Goal: Task Accomplishment & Management: Manage account settings

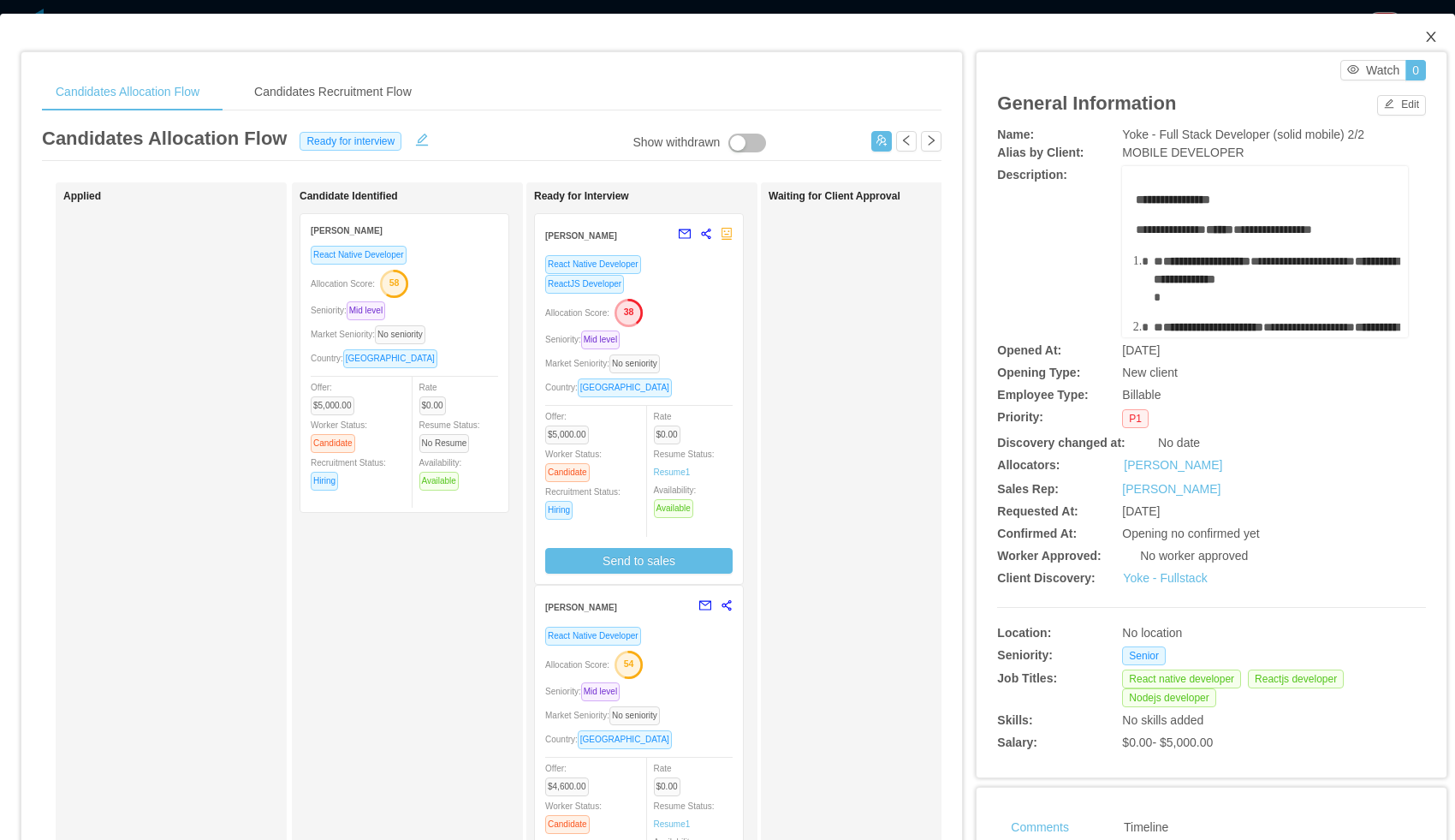
click at [1431, 37] on icon "icon: close" at bounding box center [1431, 36] width 9 height 10
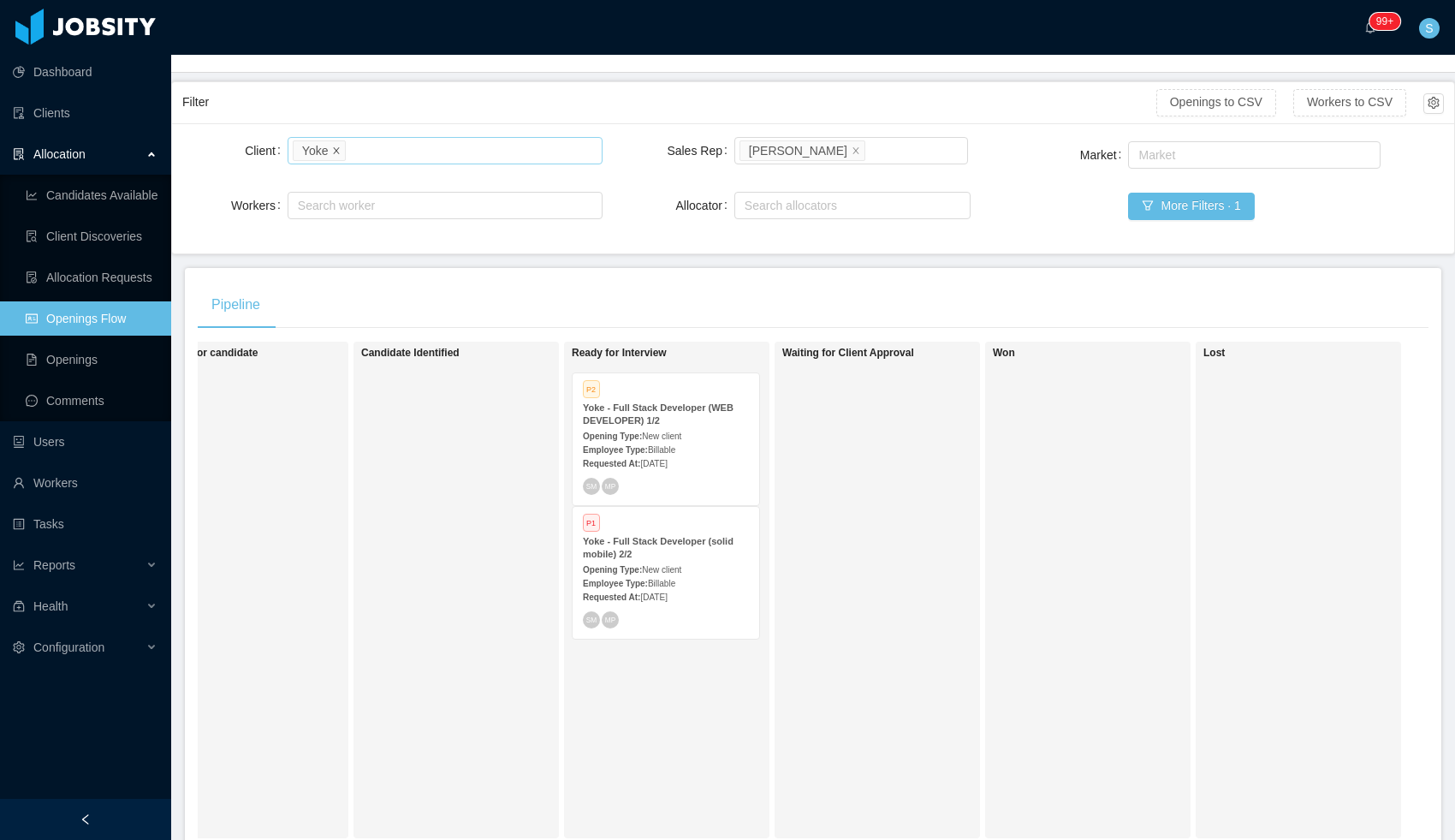
click at [339, 152] on icon "icon: close" at bounding box center [337, 149] width 6 height 6
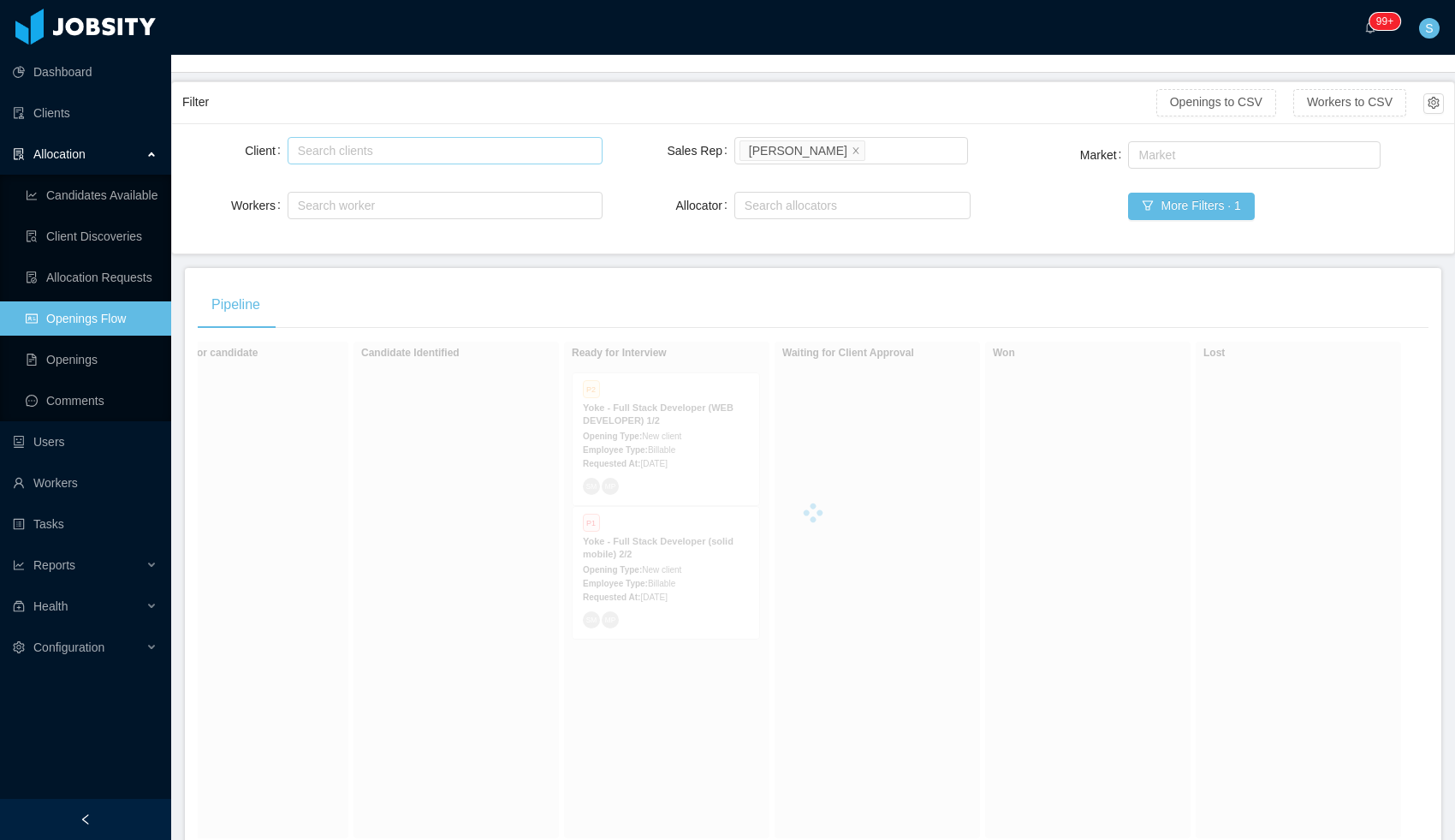
click at [348, 150] on div "Search clients" at bounding box center [441, 151] width 287 height 17
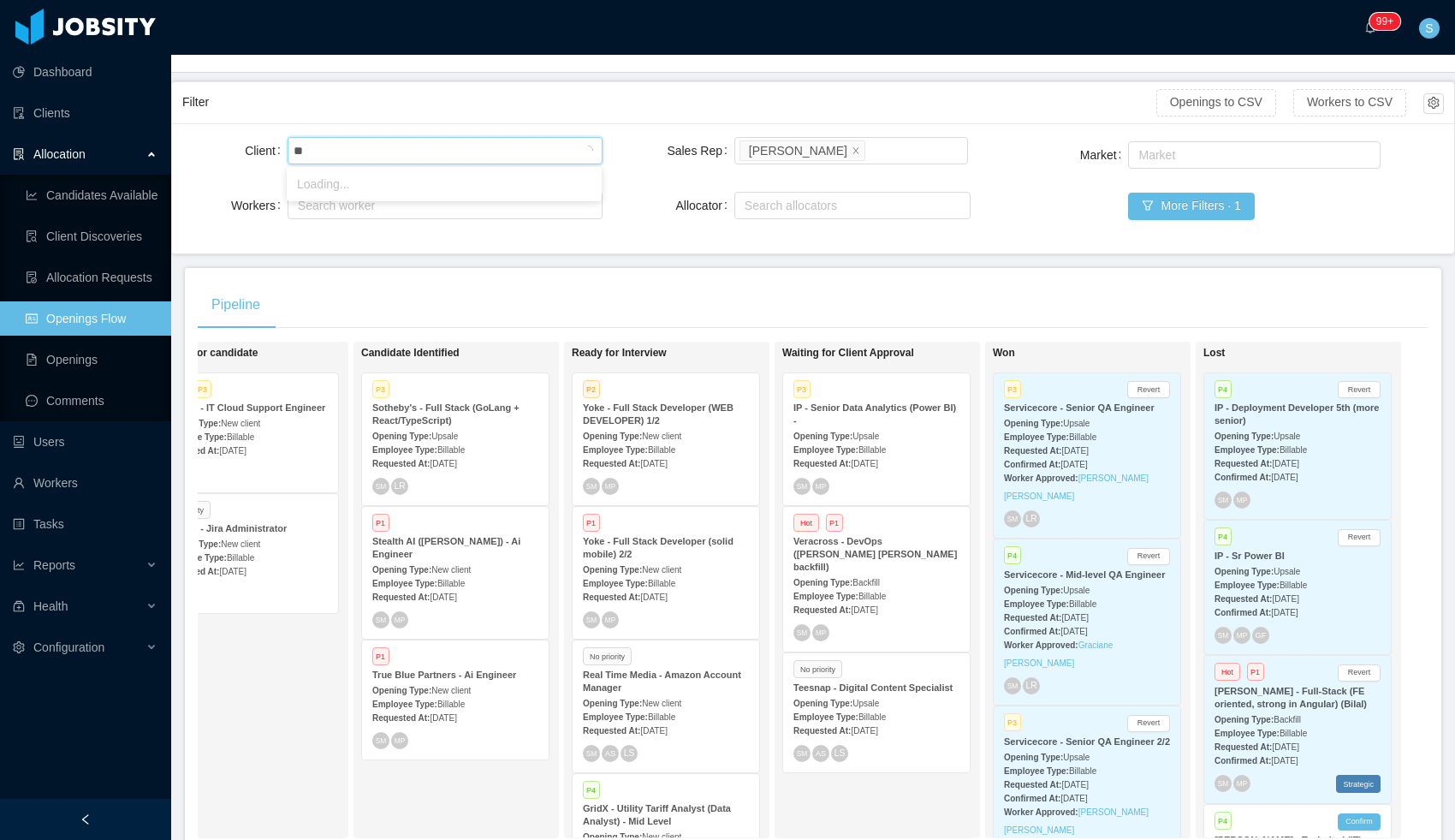
type input "*"
type input "*********"
click at [317, 190] on li "Veracross" at bounding box center [444, 183] width 315 height 27
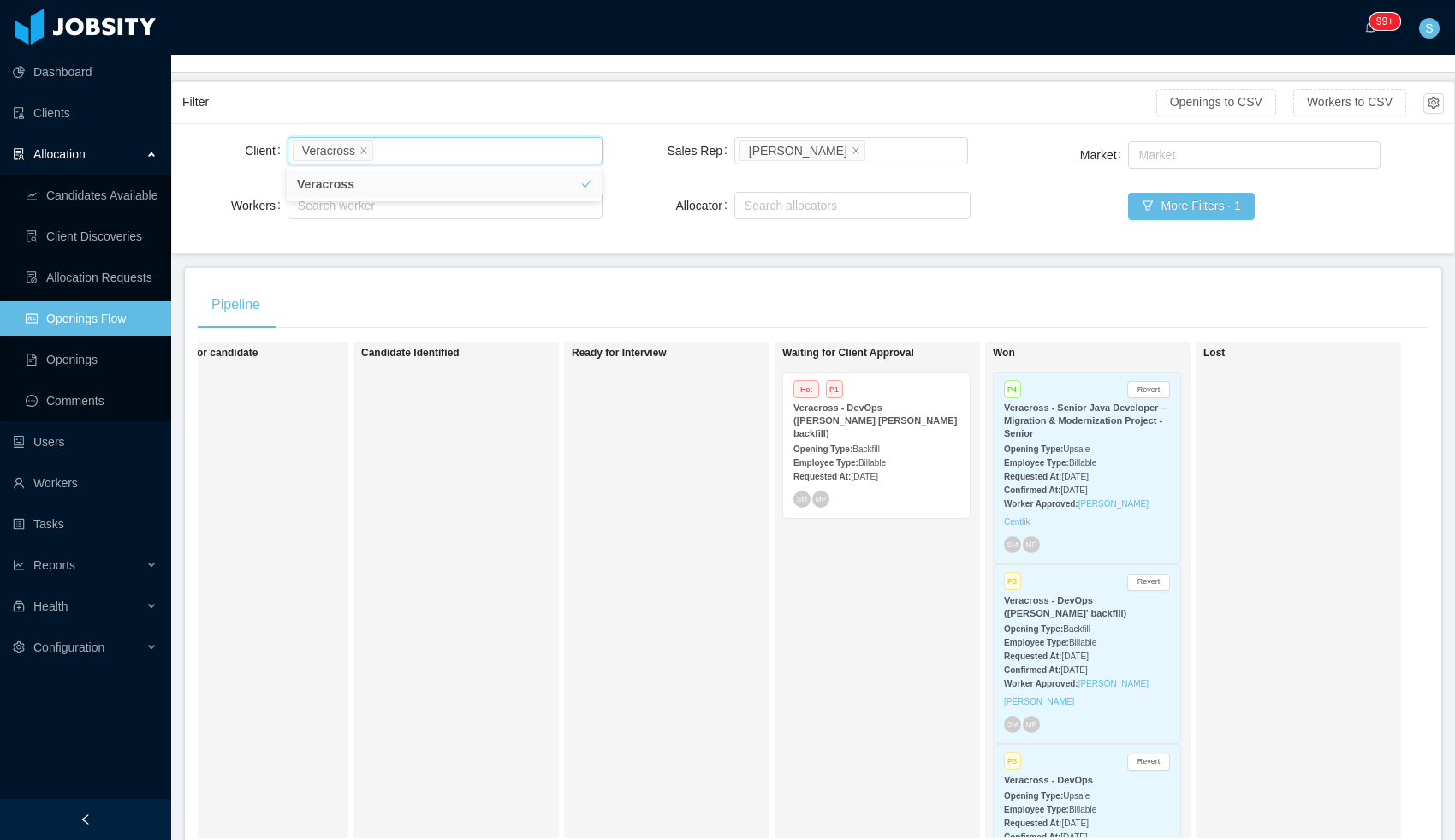
click at [859, 458] on strong "Employee Type:" at bounding box center [826, 462] width 65 height 9
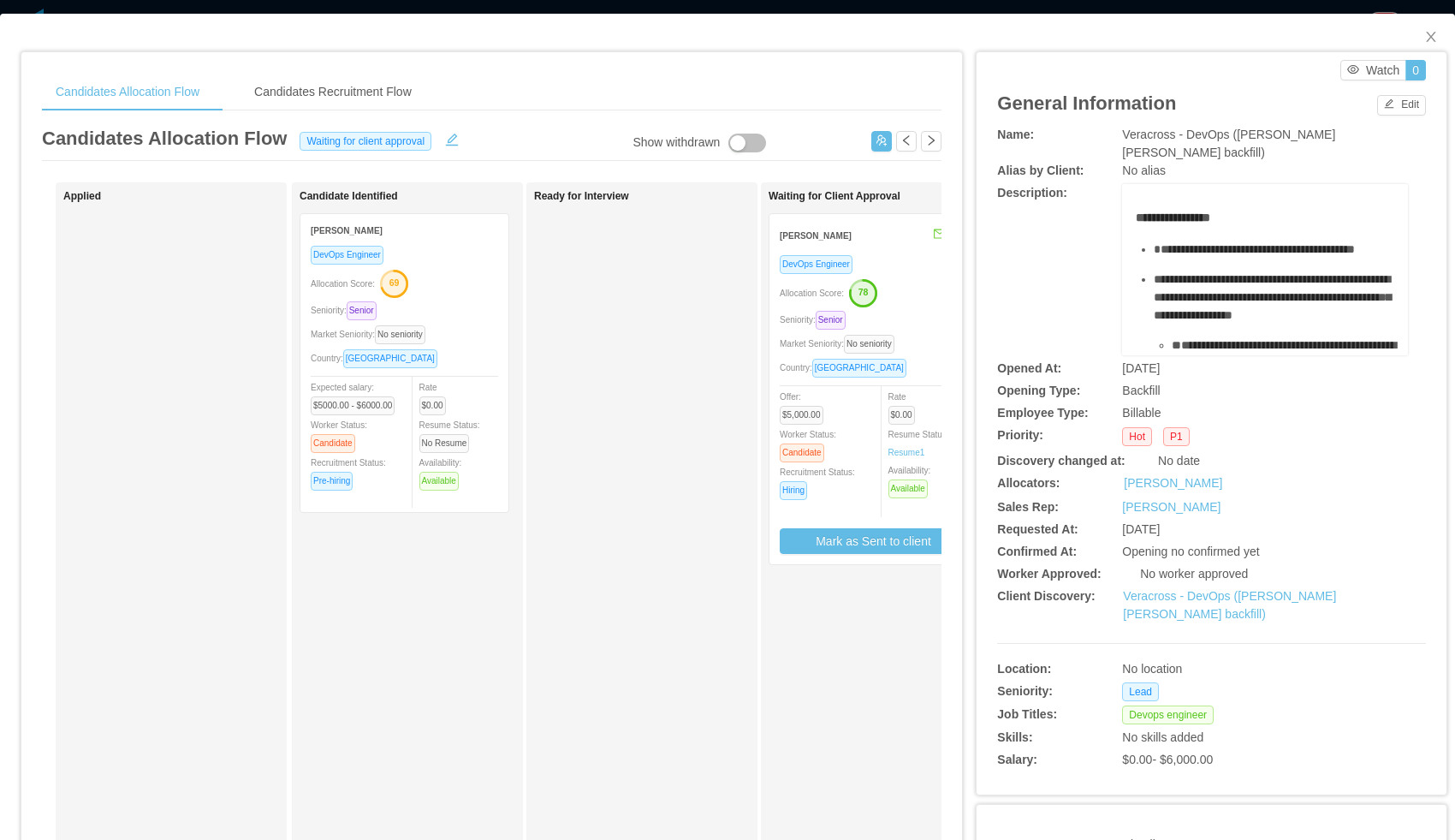
click at [908, 286] on div "Allocation Score: 78" at bounding box center [874, 291] width 188 height 27
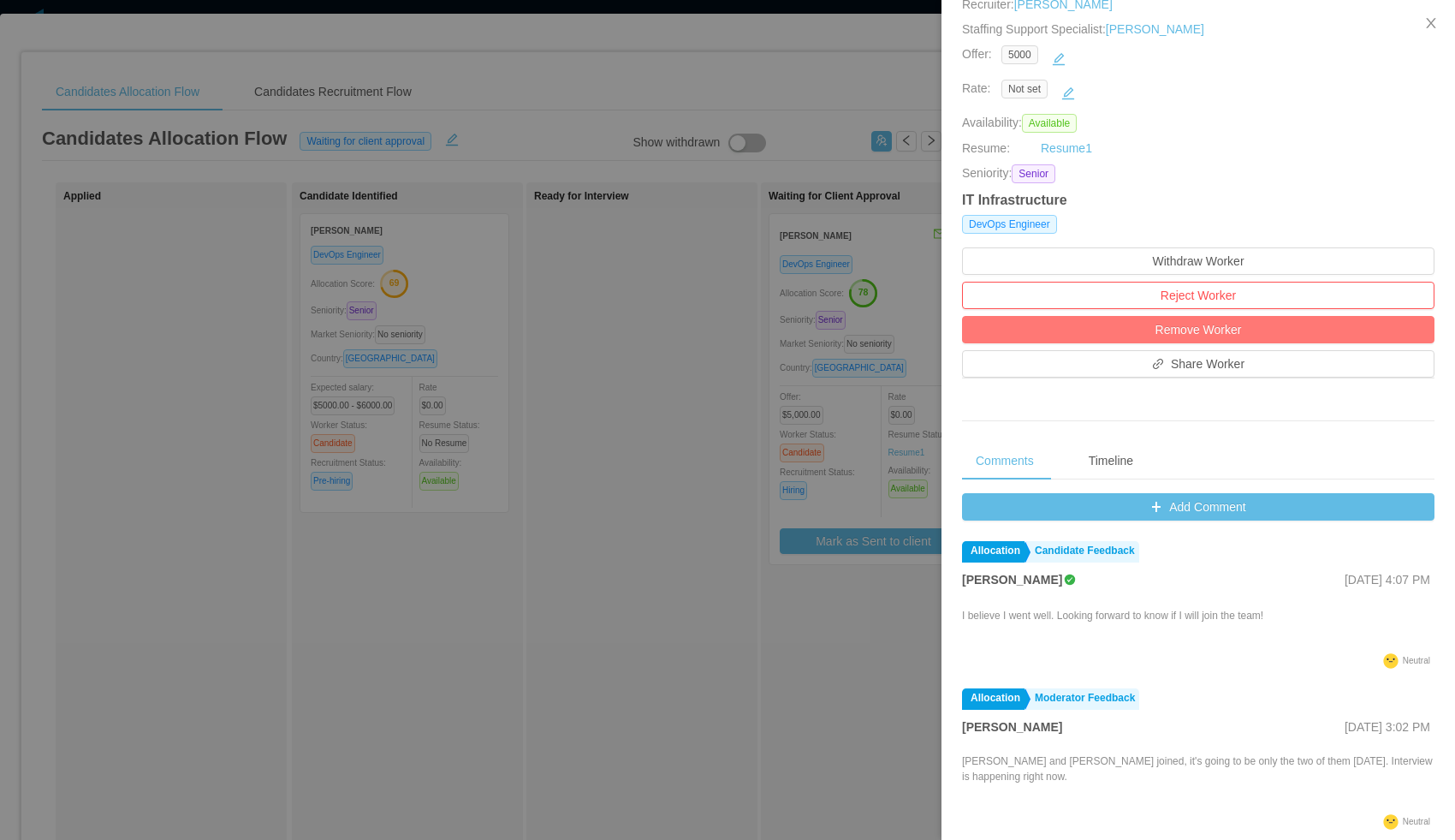
scroll to position [500, 0]
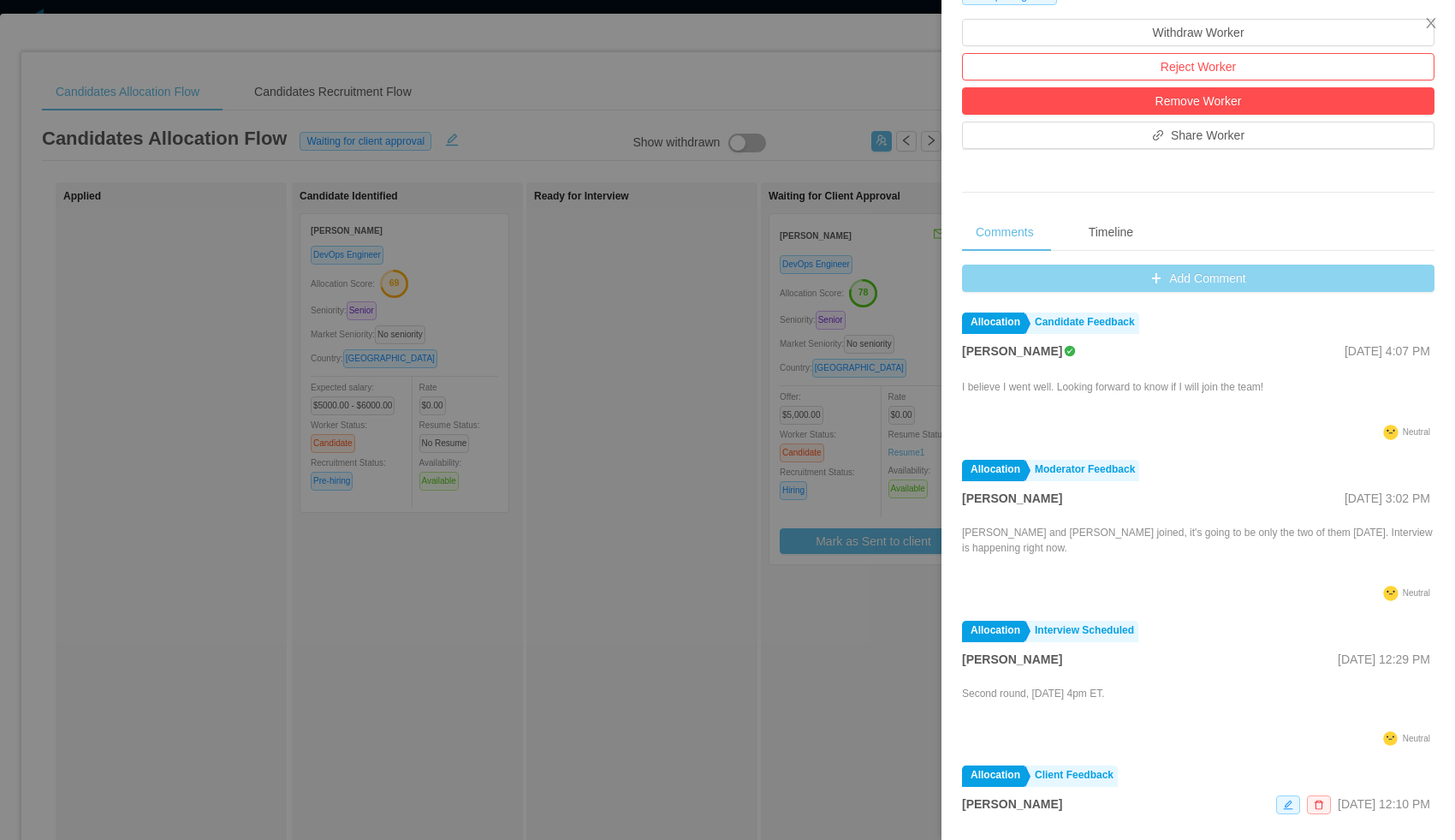
click at [1043, 285] on button "Add Comment" at bounding box center [1198, 277] width 473 height 27
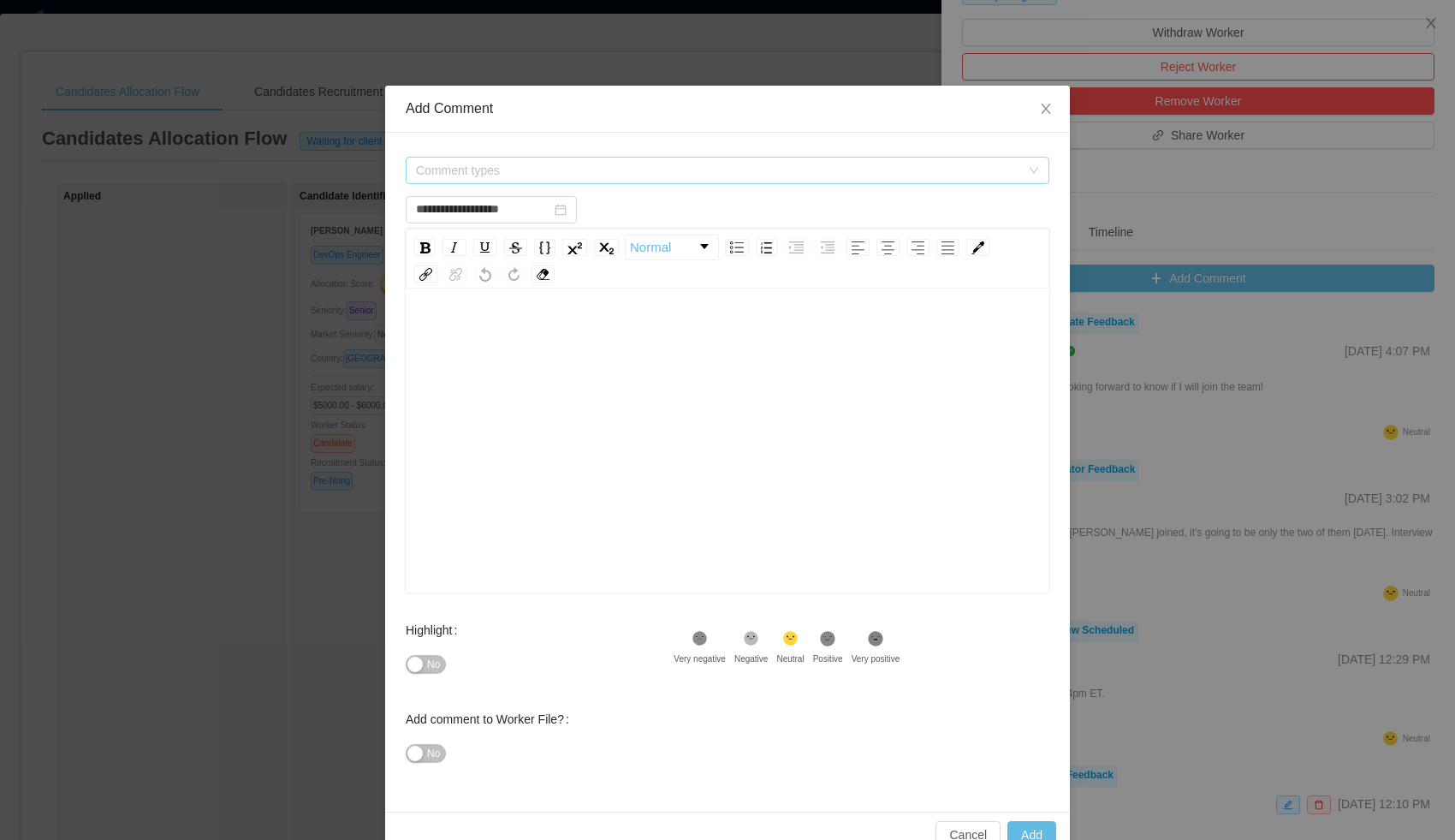
click at [609, 177] on span "Comment types" at bounding box center [718, 170] width 605 height 17
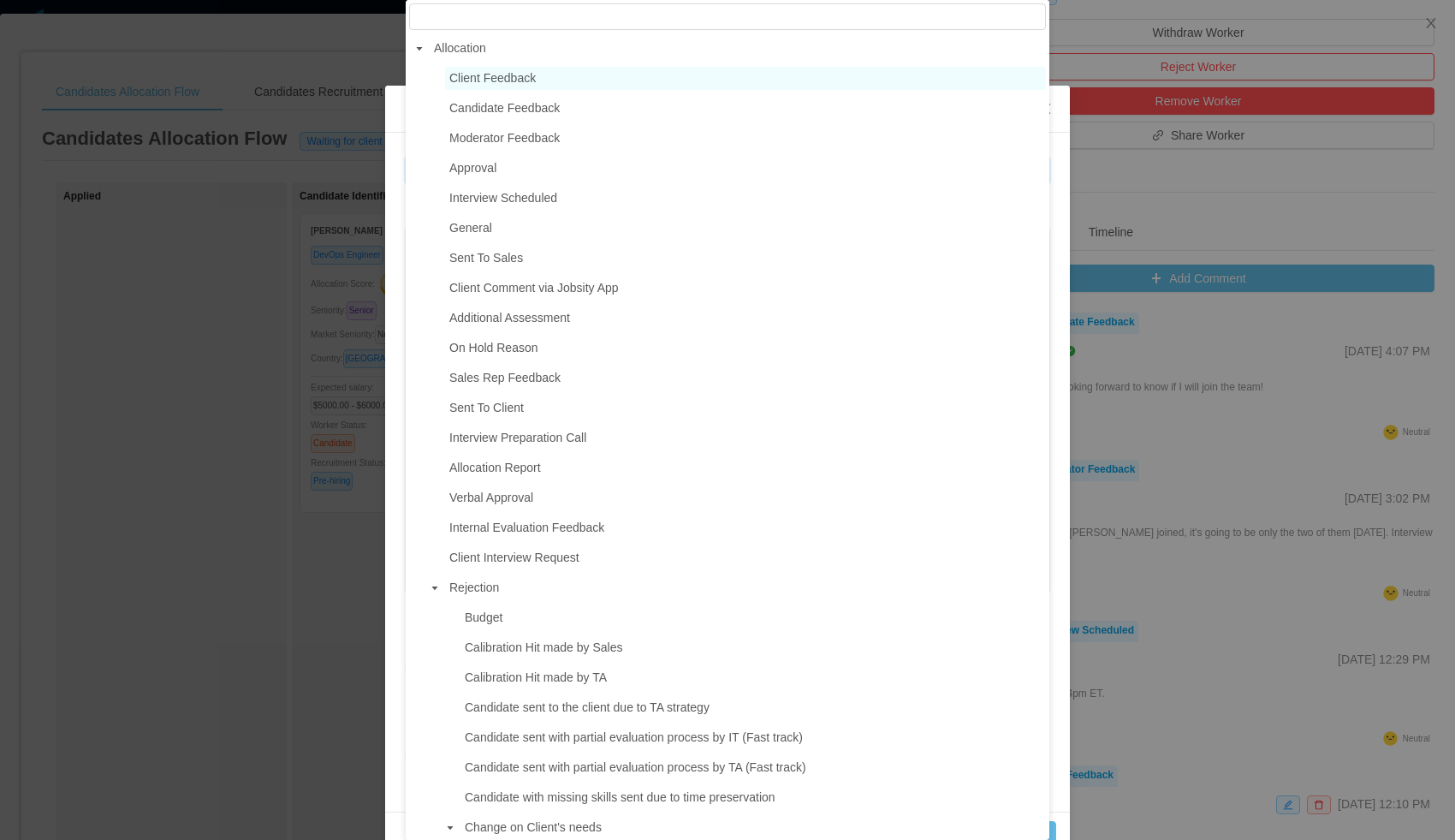
click at [473, 74] on span "Client Feedback" at bounding box center [492, 77] width 87 height 14
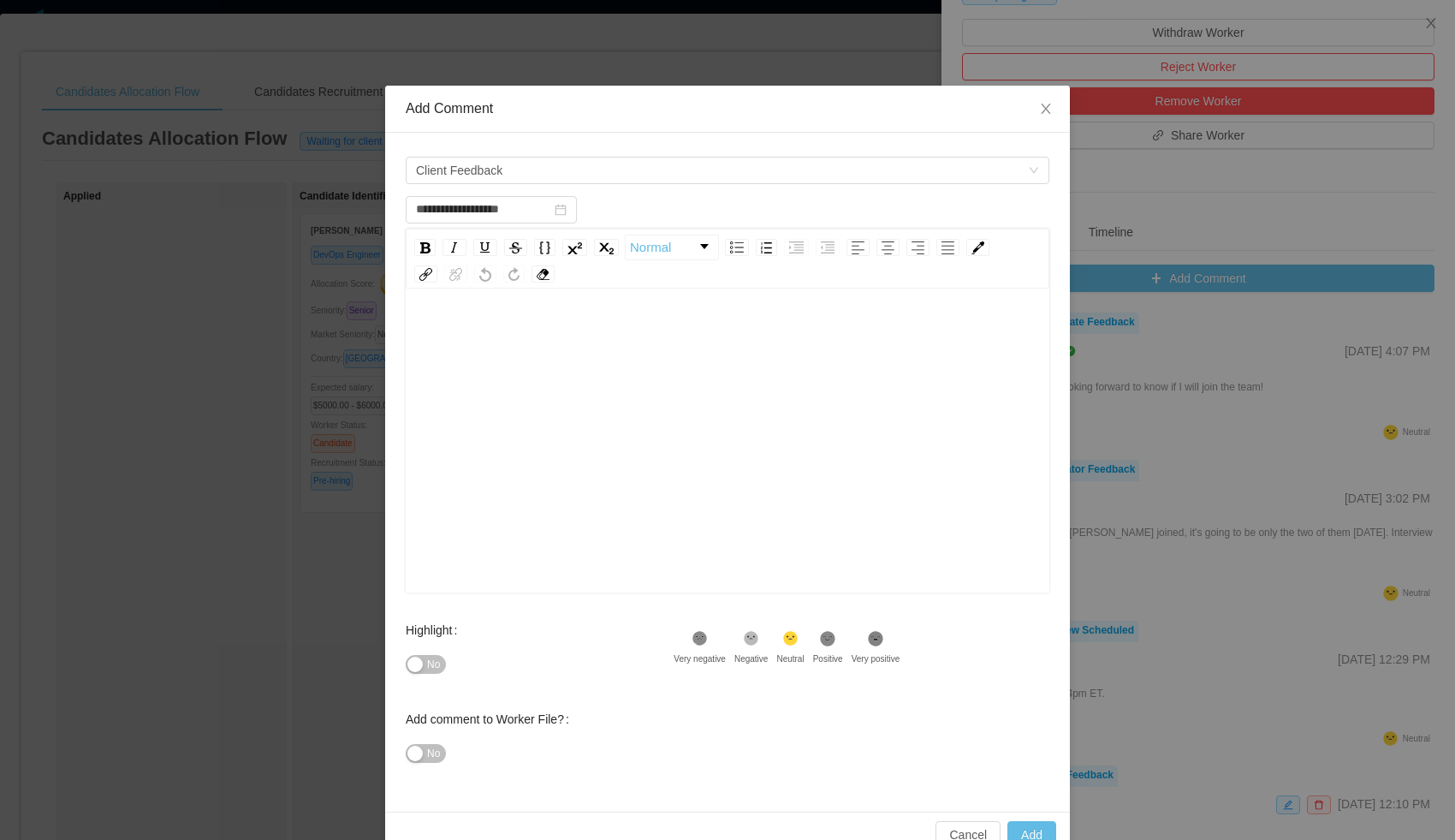
click at [478, 316] on div "rdw-wrapper" at bounding box center [728, 443] width 644 height 300
click at [724, 176] on span "Client Feedback" at bounding box center [722, 170] width 612 height 26
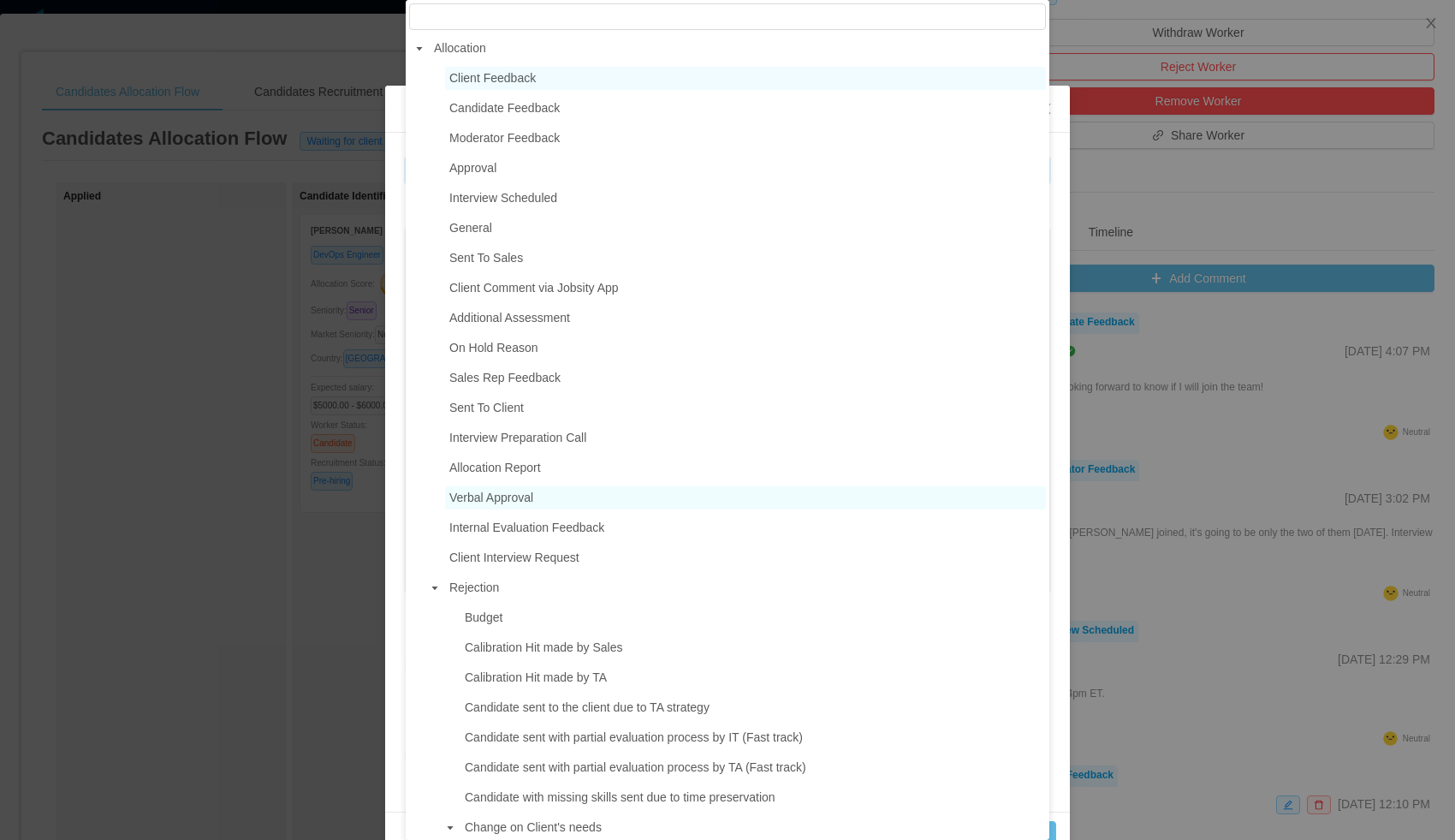
click at [608, 500] on span "Verbal Approval" at bounding box center [745, 498] width 601 height 23
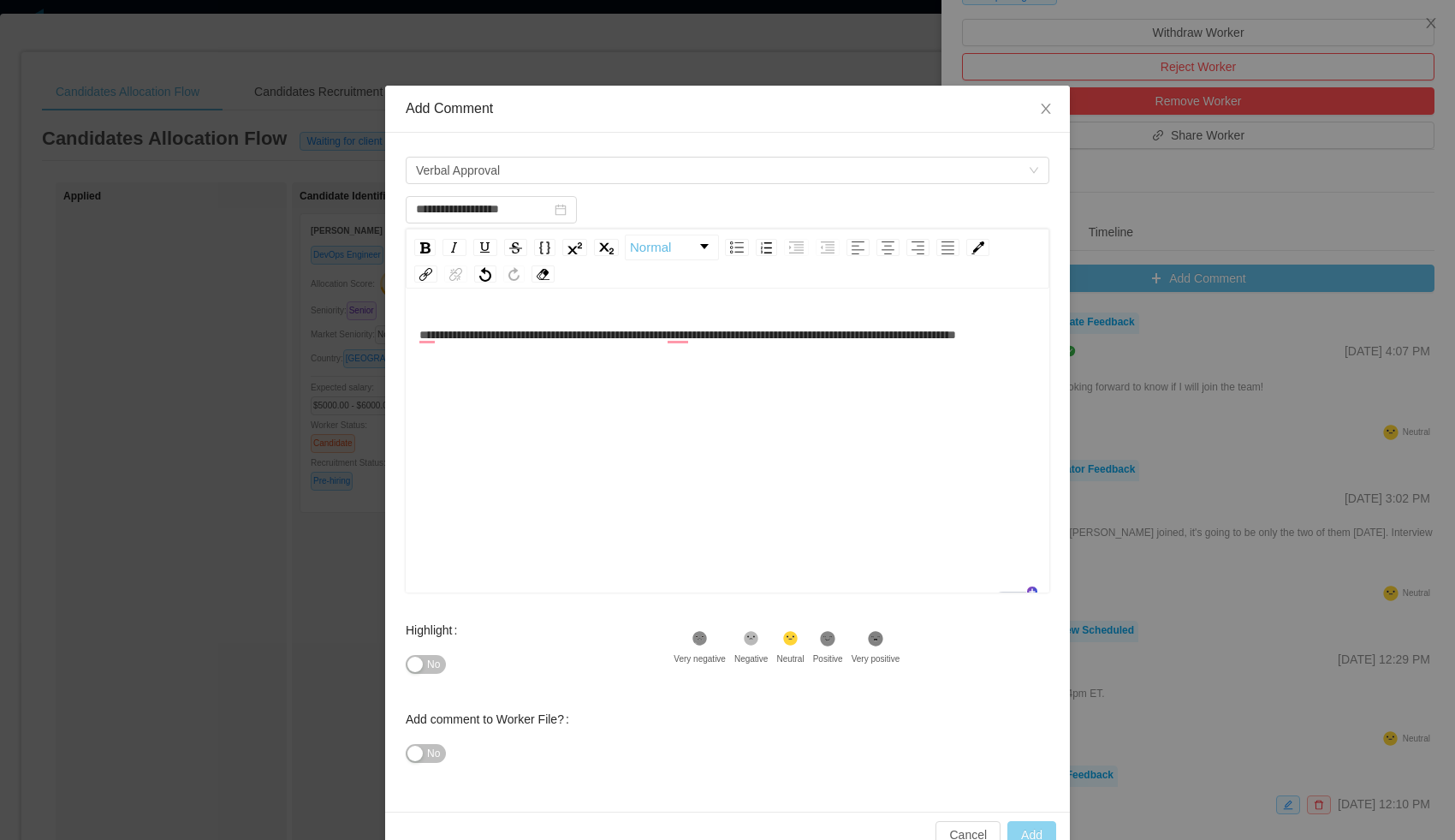
click at [1031, 828] on button "Add" at bounding box center [1032, 833] width 48 height 27
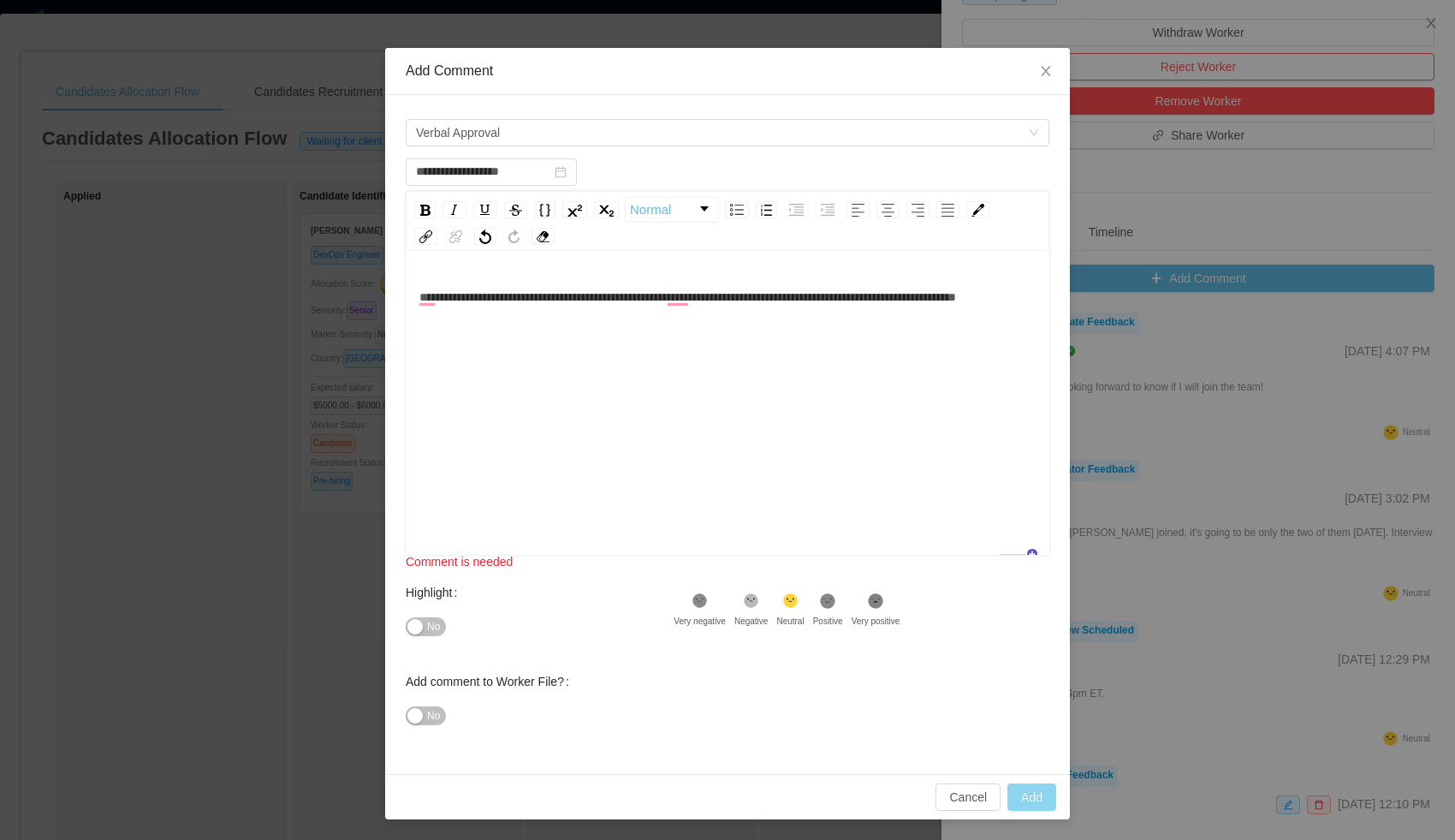
click at [1031, 798] on button "Add" at bounding box center [1032, 796] width 48 height 27
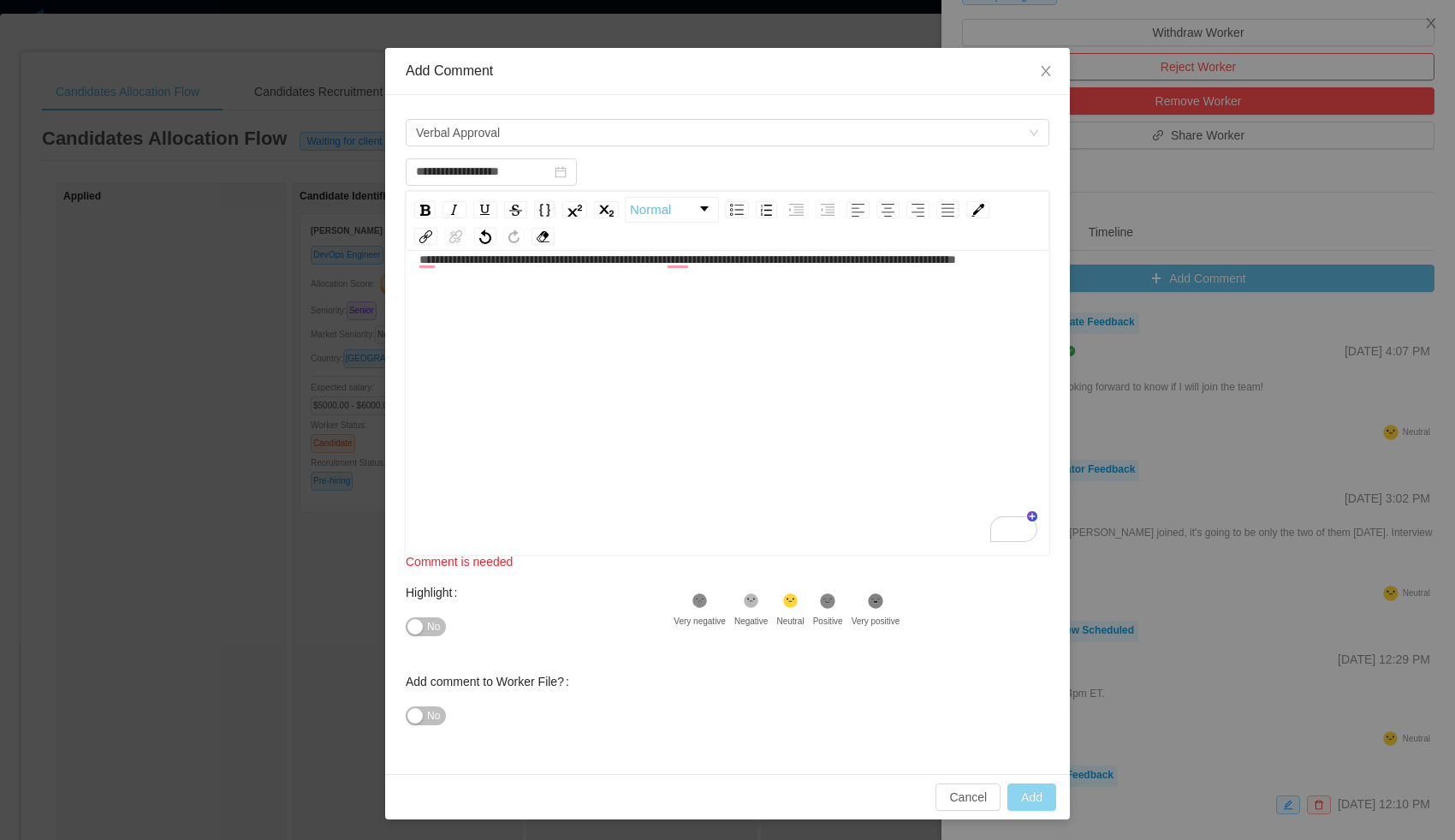
scroll to position [0, 0]
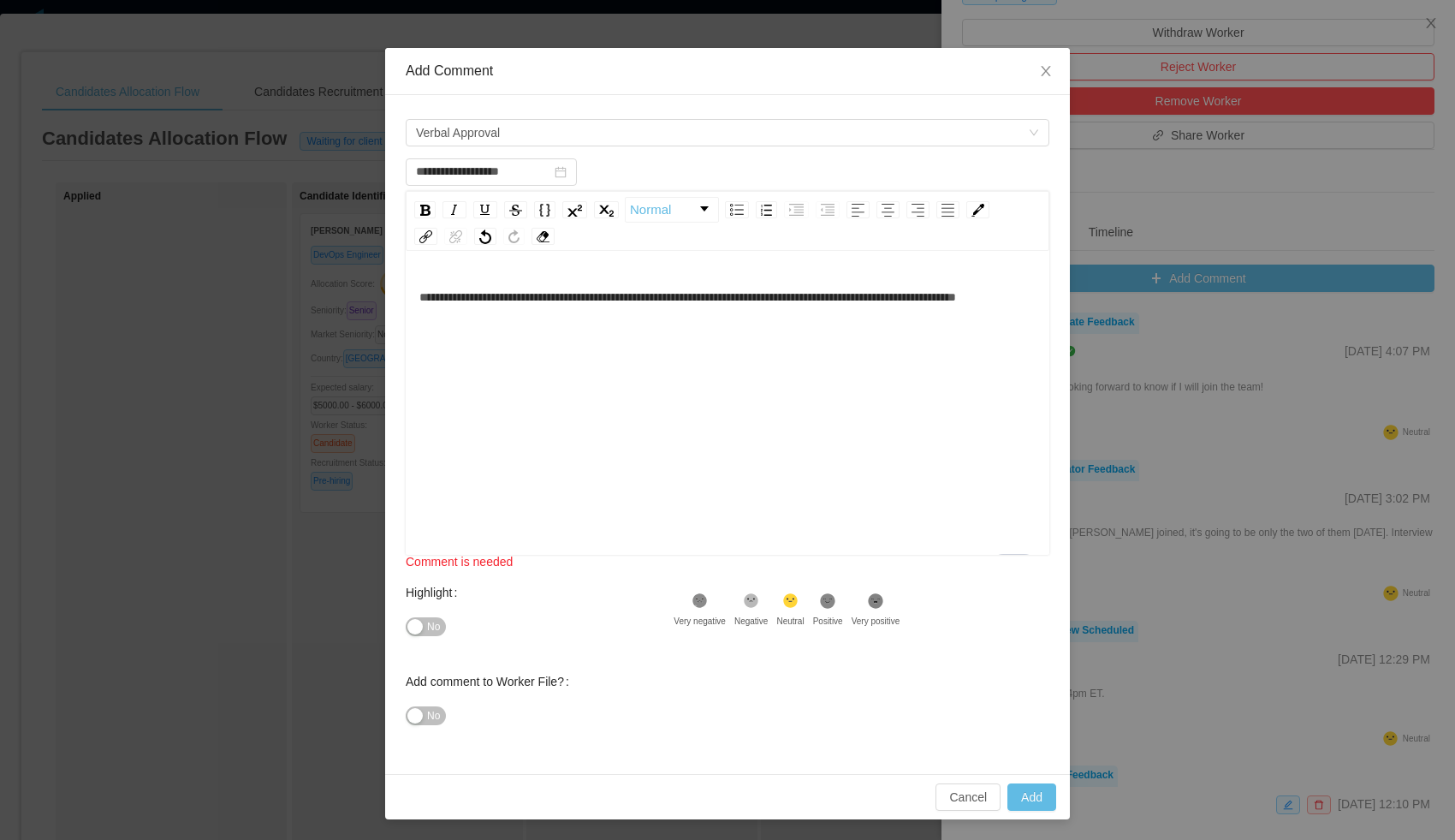
click at [760, 505] on div "**********" at bounding box center [728, 430] width 617 height 300
type input "**********"
click at [1024, 799] on button "Add" at bounding box center [1032, 796] width 48 height 27
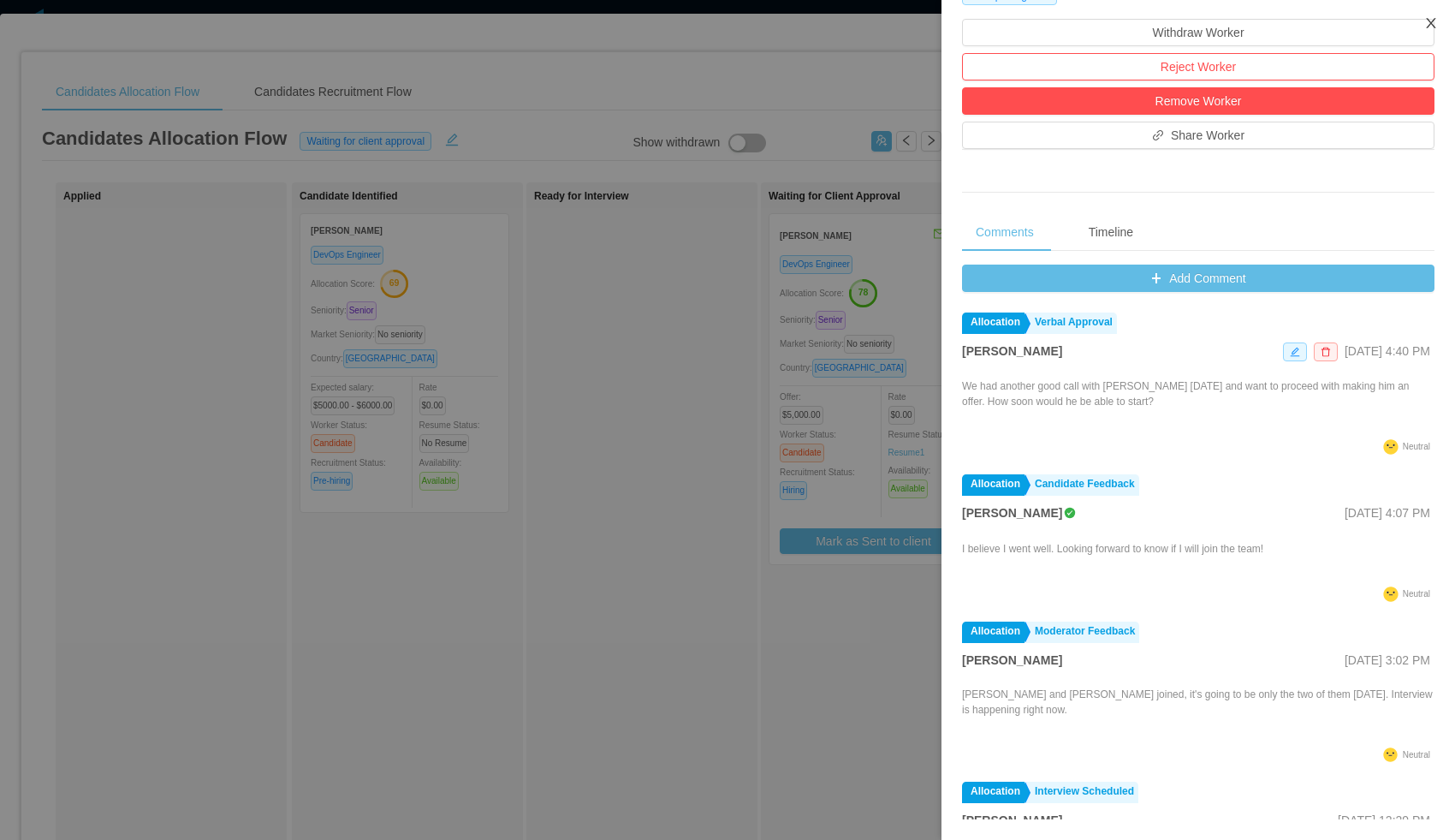
click at [1435, 21] on icon "icon: close" at bounding box center [1431, 22] width 14 height 14
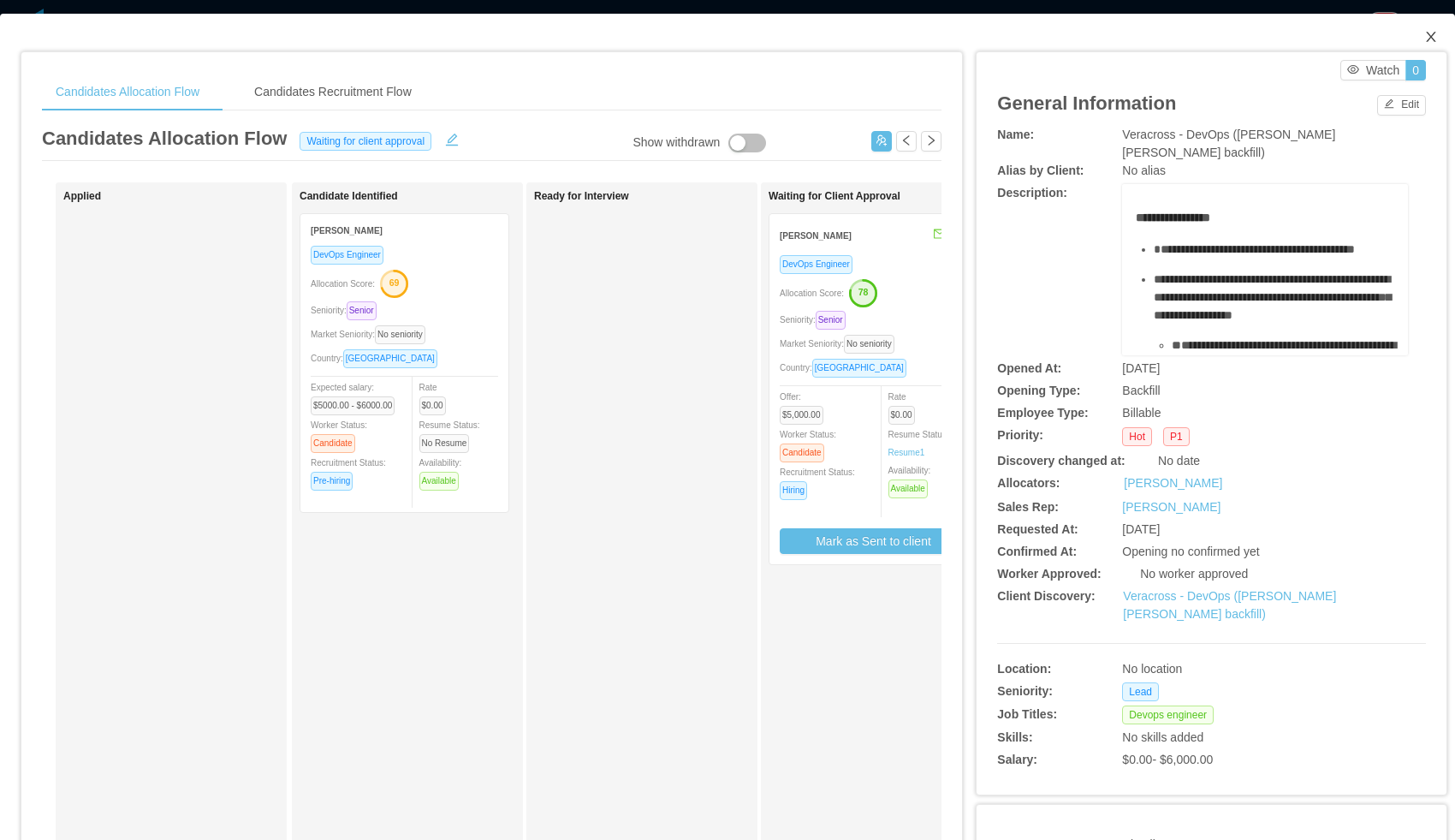
click at [1431, 37] on icon "icon: close" at bounding box center [1431, 36] width 9 height 10
